Goal: Check status: Check status

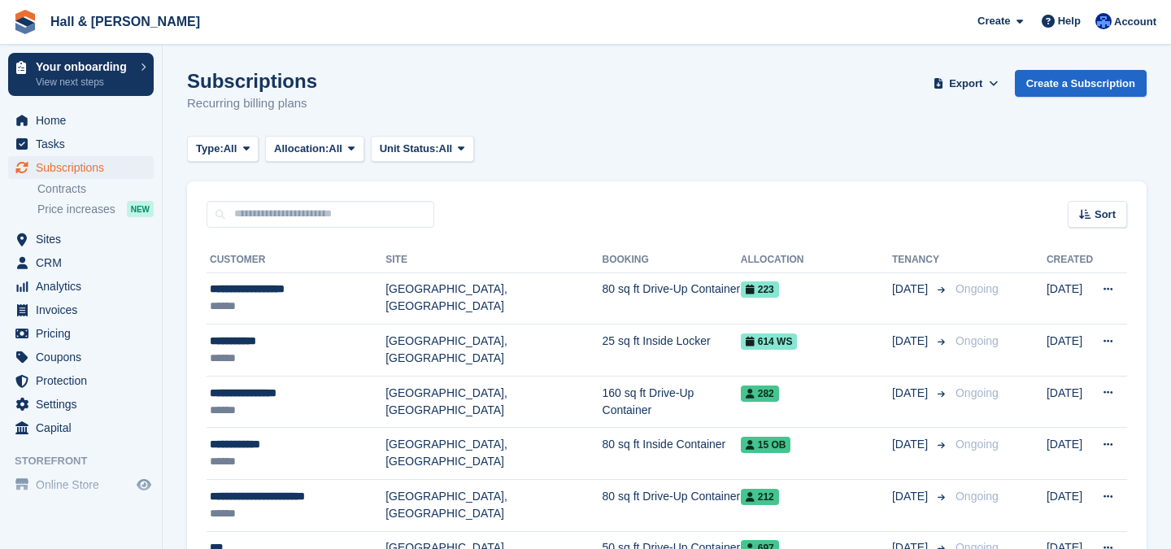
scroll to position [2047, 0]
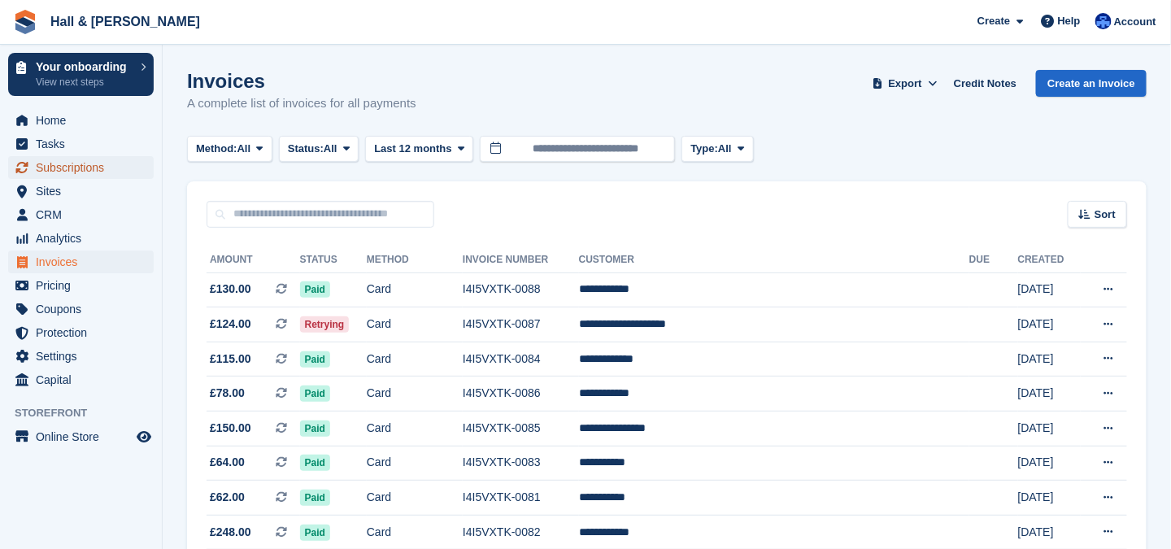
click at [70, 168] on span "Subscriptions" at bounding box center [85, 167] width 98 height 23
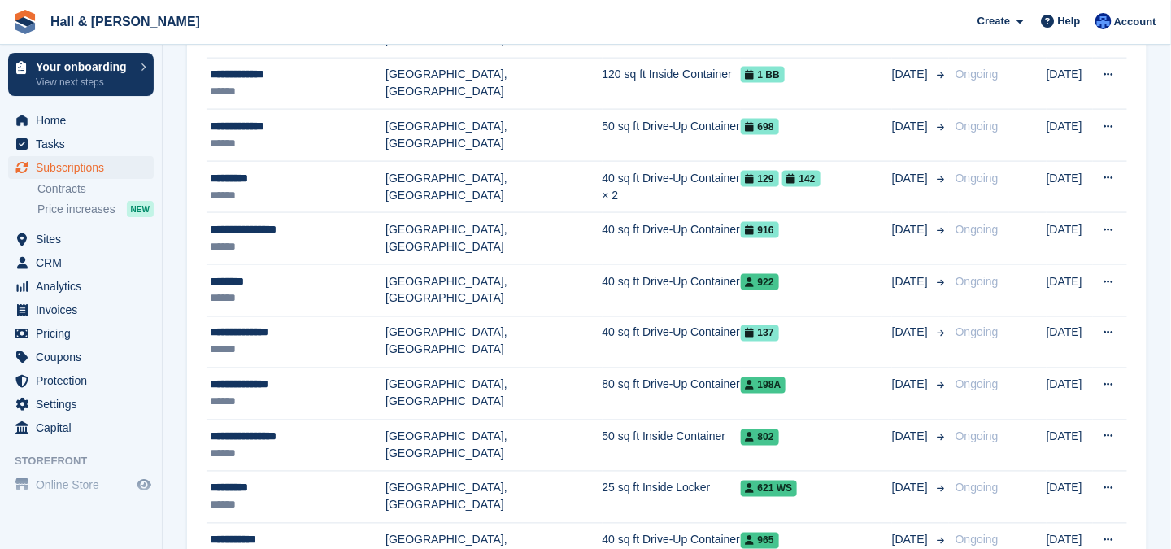
scroll to position [895, 0]
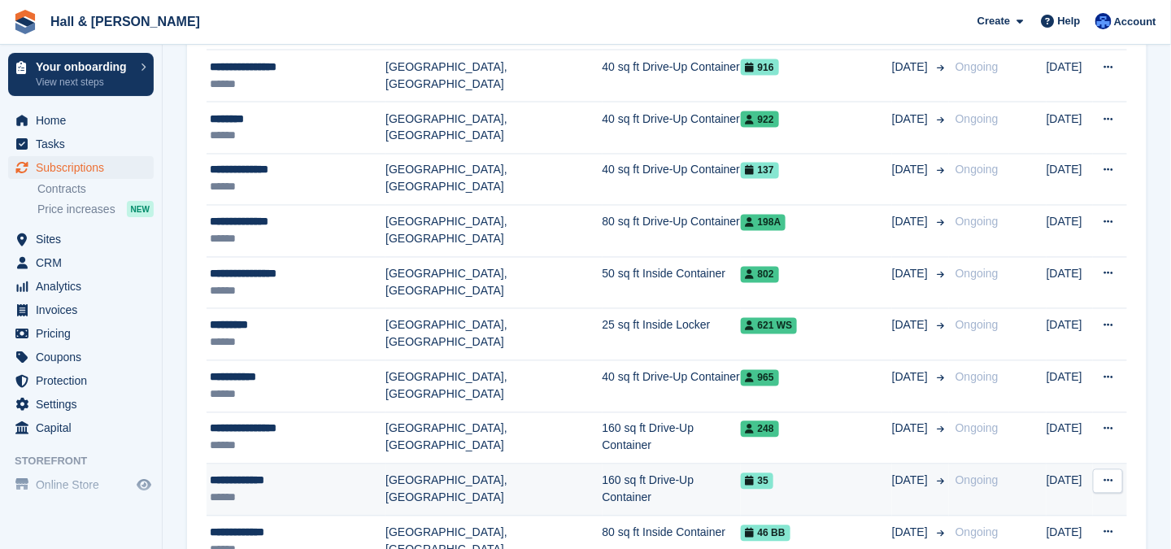
click at [402, 472] on td "[GEOGRAPHIC_DATA], [GEOGRAPHIC_DATA]" at bounding box center [493, 490] width 216 height 52
